Goal: Information Seeking & Learning: Learn about a topic

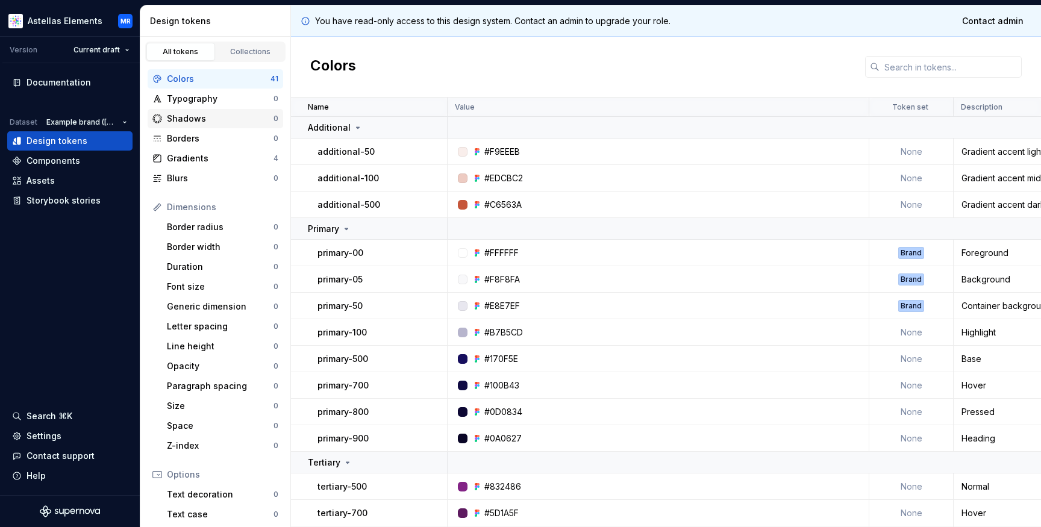
click at [182, 113] on div "Shadows" at bounding box center [220, 119] width 107 height 12
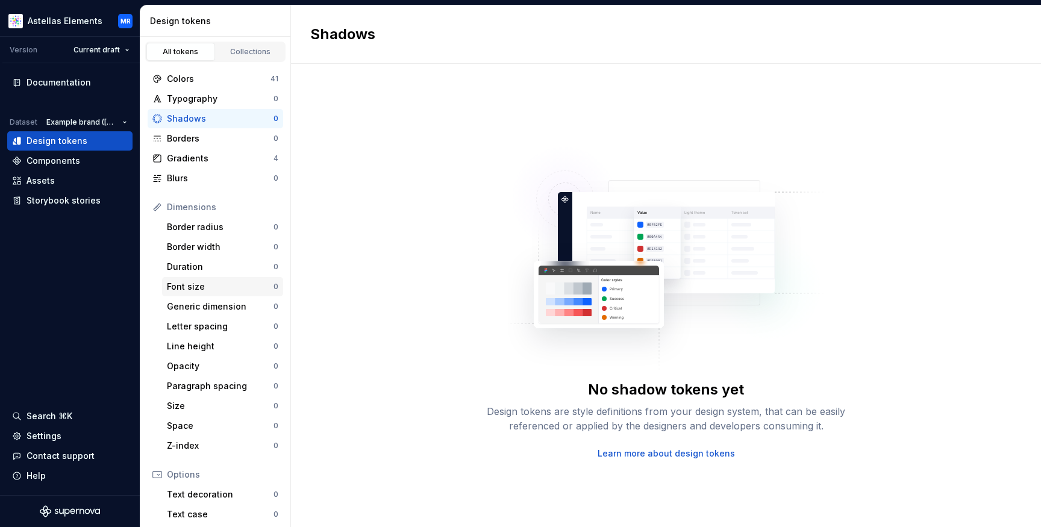
click at [204, 285] on div "Font size" at bounding box center [220, 287] width 107 height 12
click at [193, 126] on div "Shadows 0" at bounding box center [216, 118] width 136 height 19
click at [195, 141] on div "Borders" at bounding box center [220, 139] width 107 height 12
click at [30, 123] on div "Dataset" at bounding box center [24, 122] width 28 height 10
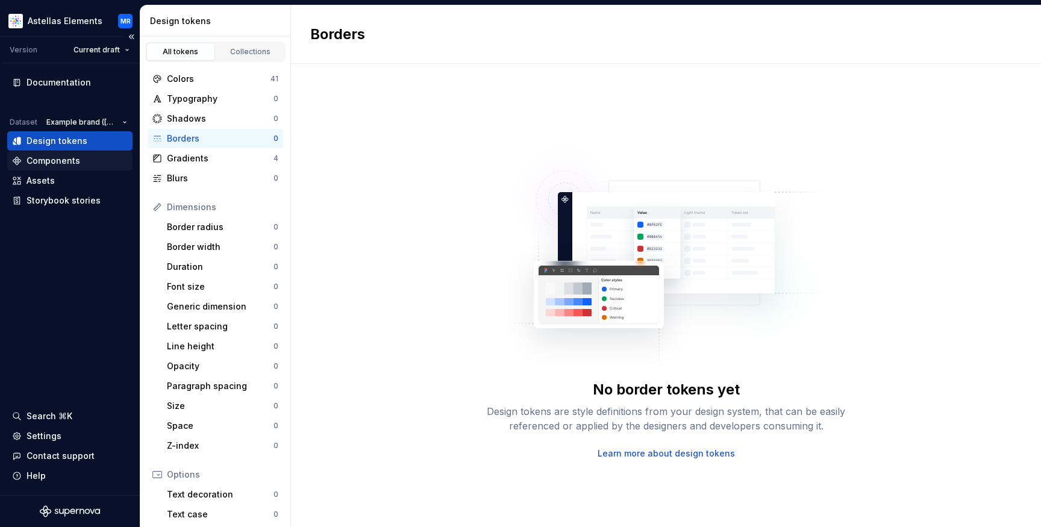
click at [58, 161] on div "Components" at bounding box center [54, 161] width 54 height 12
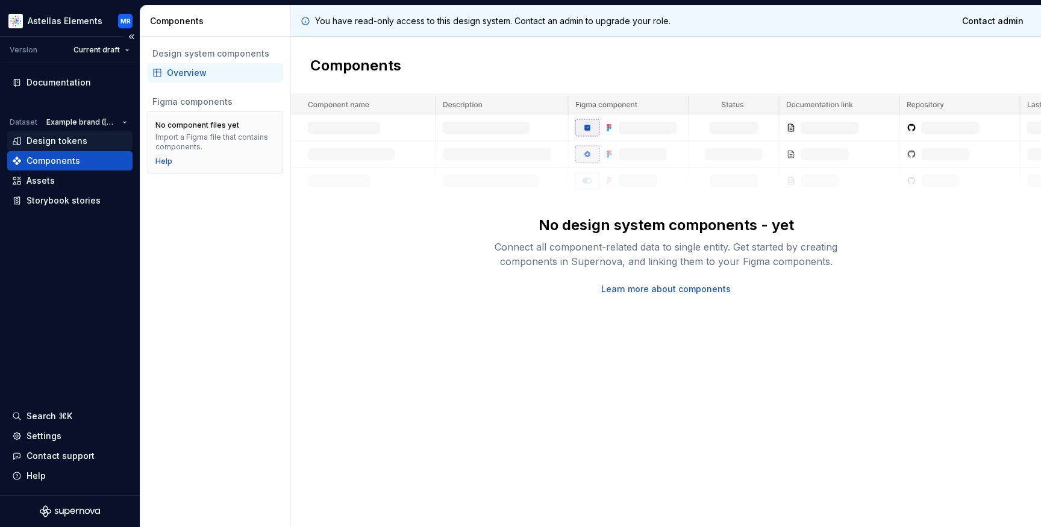
click at [57, 135] on div "Design tokens" at bounding box center [57, 141] width 61 height 12
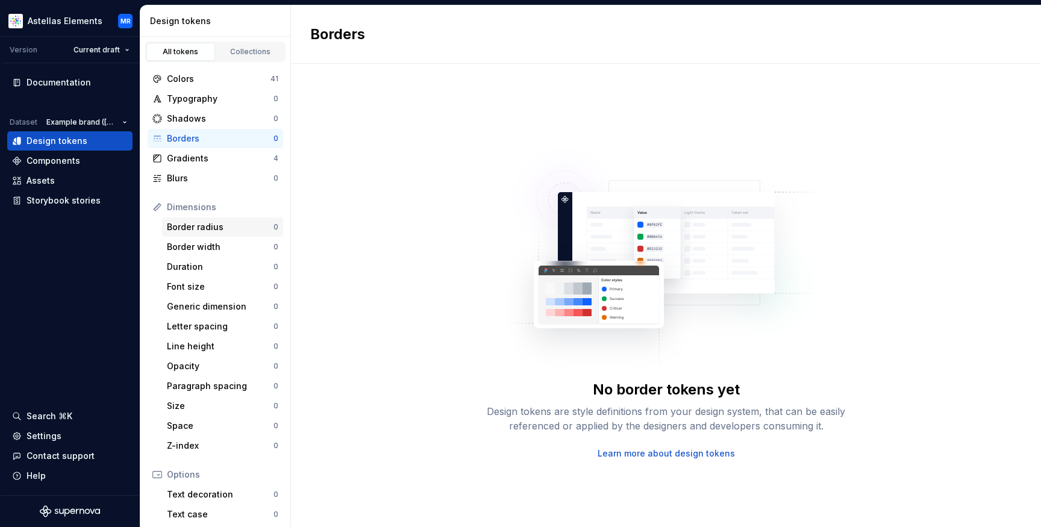
click at [204, 217] on div "Border radius 0" at bounding box center [222, 226] width 121 height 19
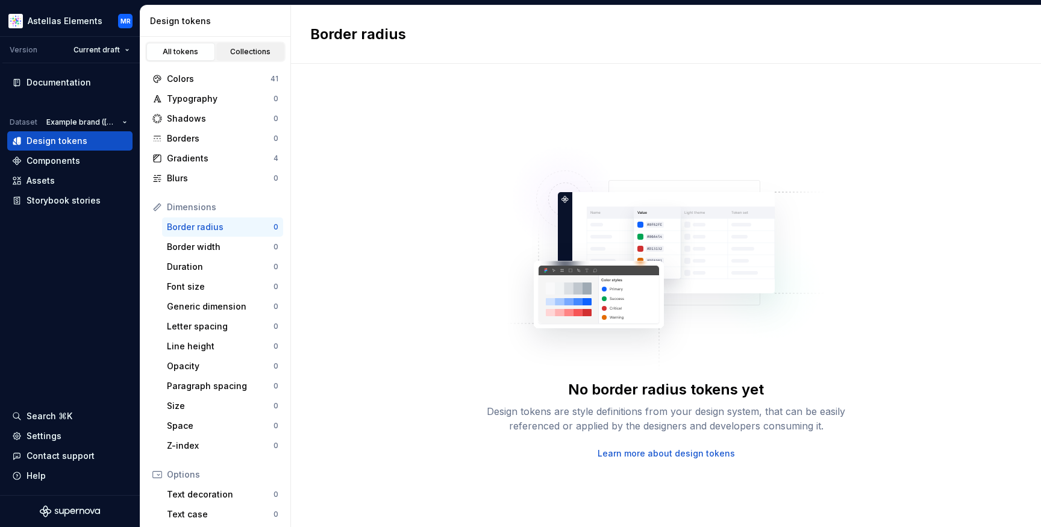
click at [243, 49] on div "Collections" at bounding box center [250, 52] width 60 height 10
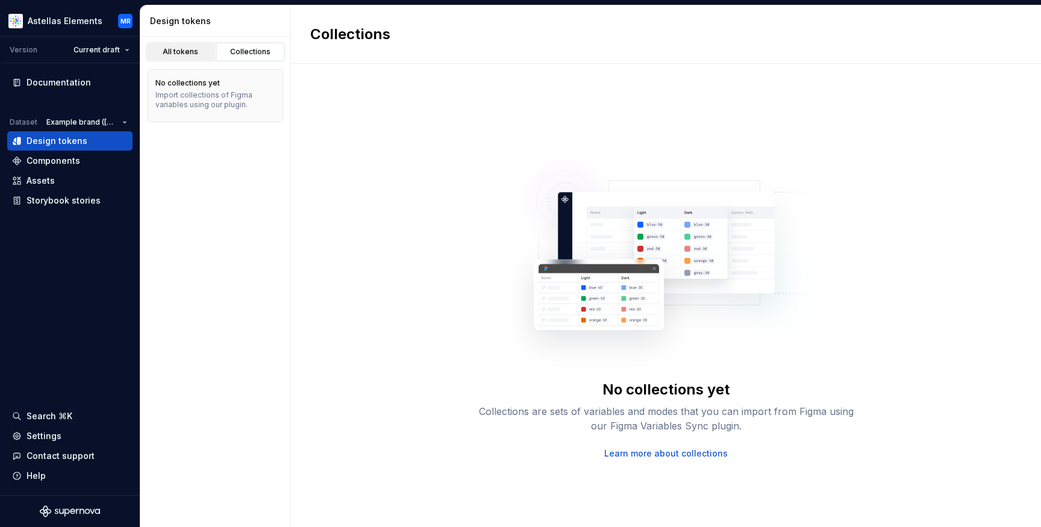
click at [195, 52] on div "All tokens" at bounding box center [181, 52] width 60 height 10
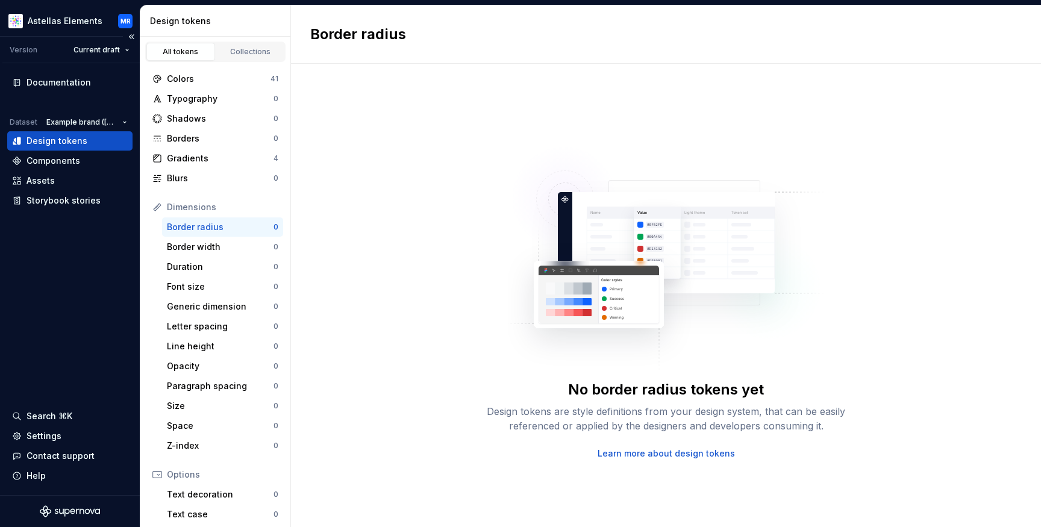
click at [23, 120] on div "Dataset" at bounding box center [24, 122] width 28 height 10
click at [45, 168] on div "Components" at bounding box center [69, 160] width 125 height 19
